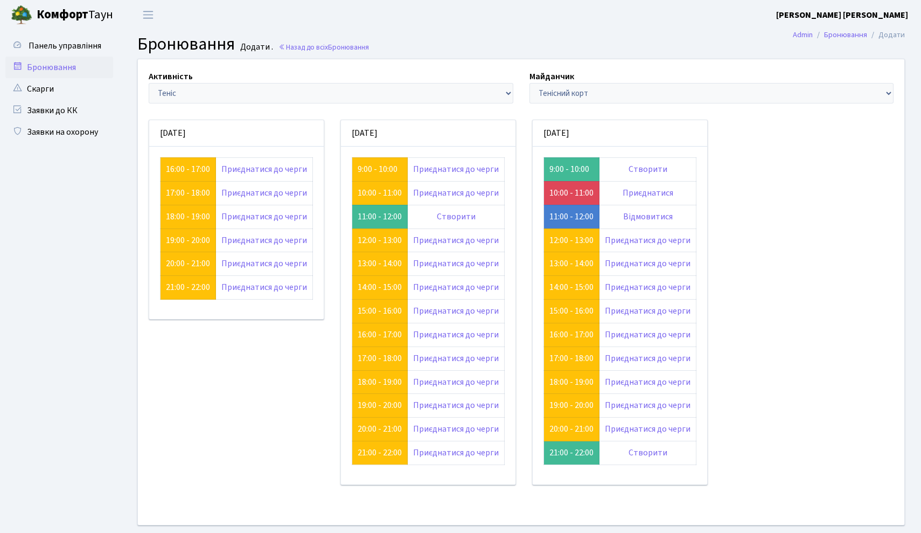
click at [64, 66] on link "Бронювання" at bounding box center [59, 68] width 108 height 22
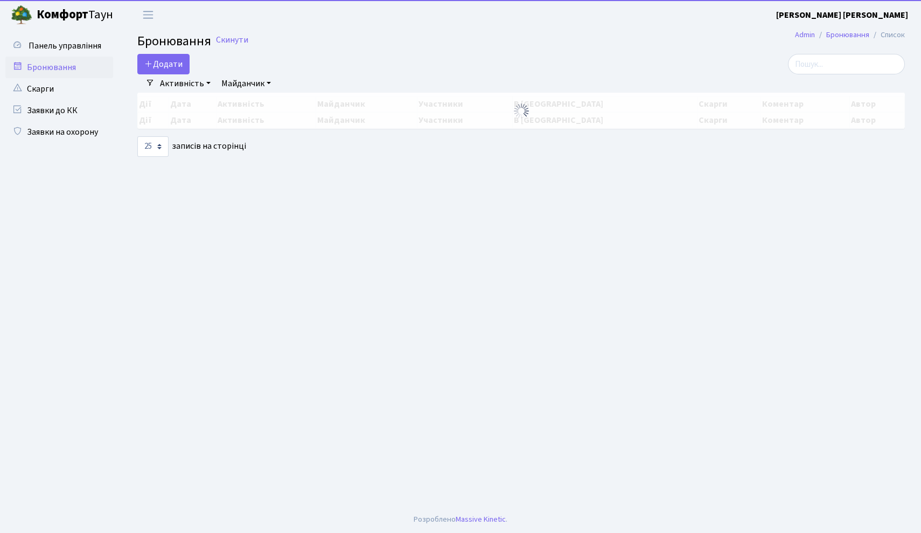
select select "25"
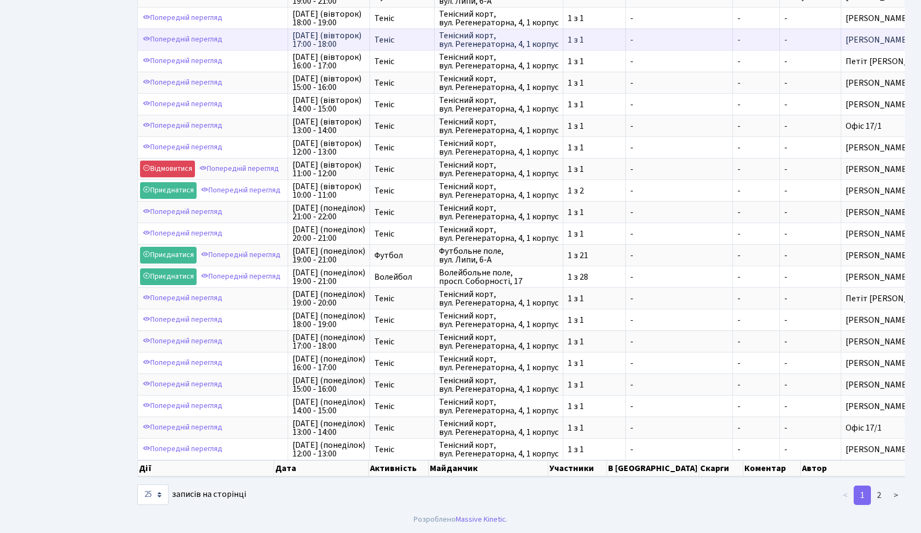
scroll to position [207, 0]
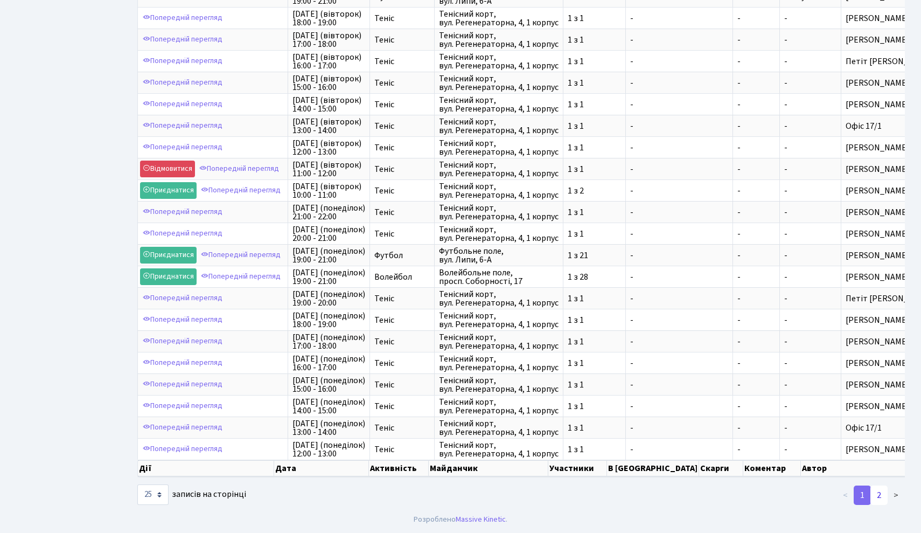
click at [877, 492] on link "2" at bounding box center [878, 494] width 17 height 19
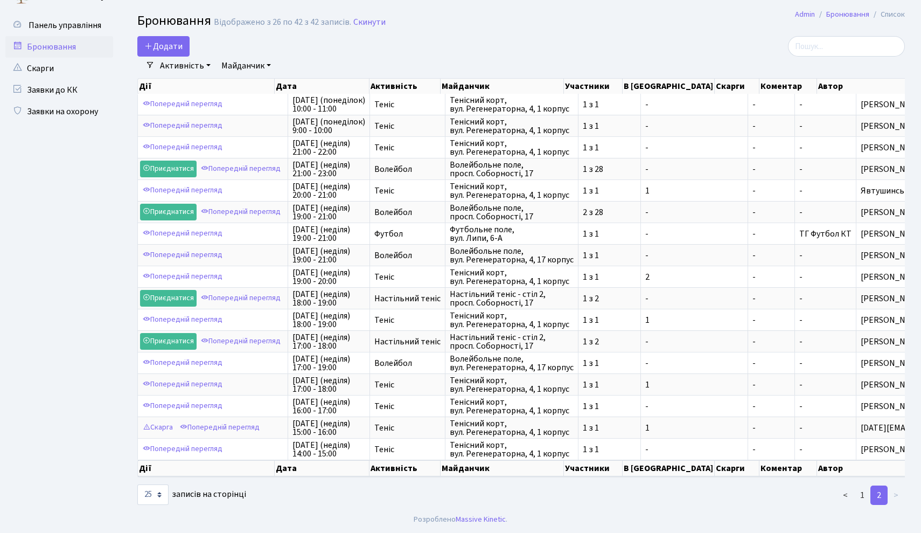
scroll to position [34, 0]
click at [178, 36] on button "Додати" at bounding box center [163, 46] width 52 height 20
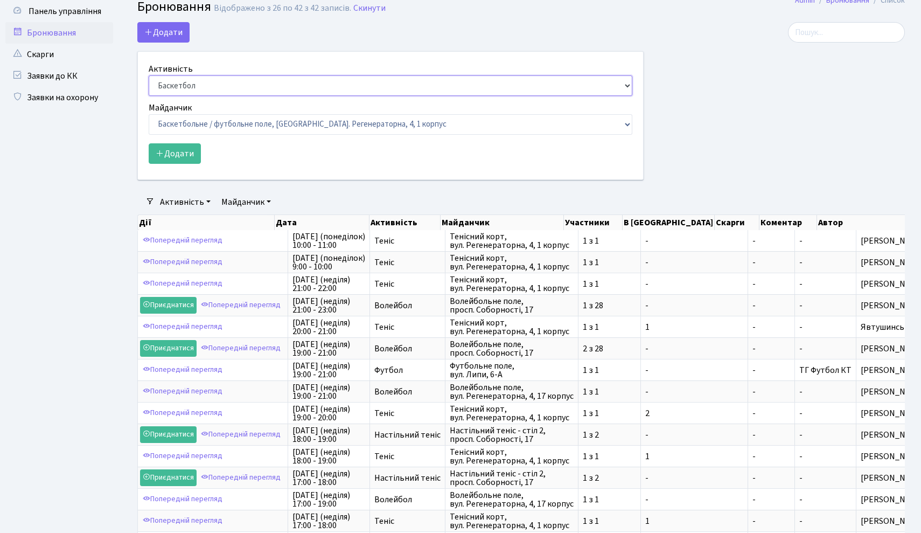
select select "1"
click at [184, 158] on button "Додати" at bounding box center [175, 153] width 52 height 20
